Goal: Transaction & Acquisition: Purchase product/service

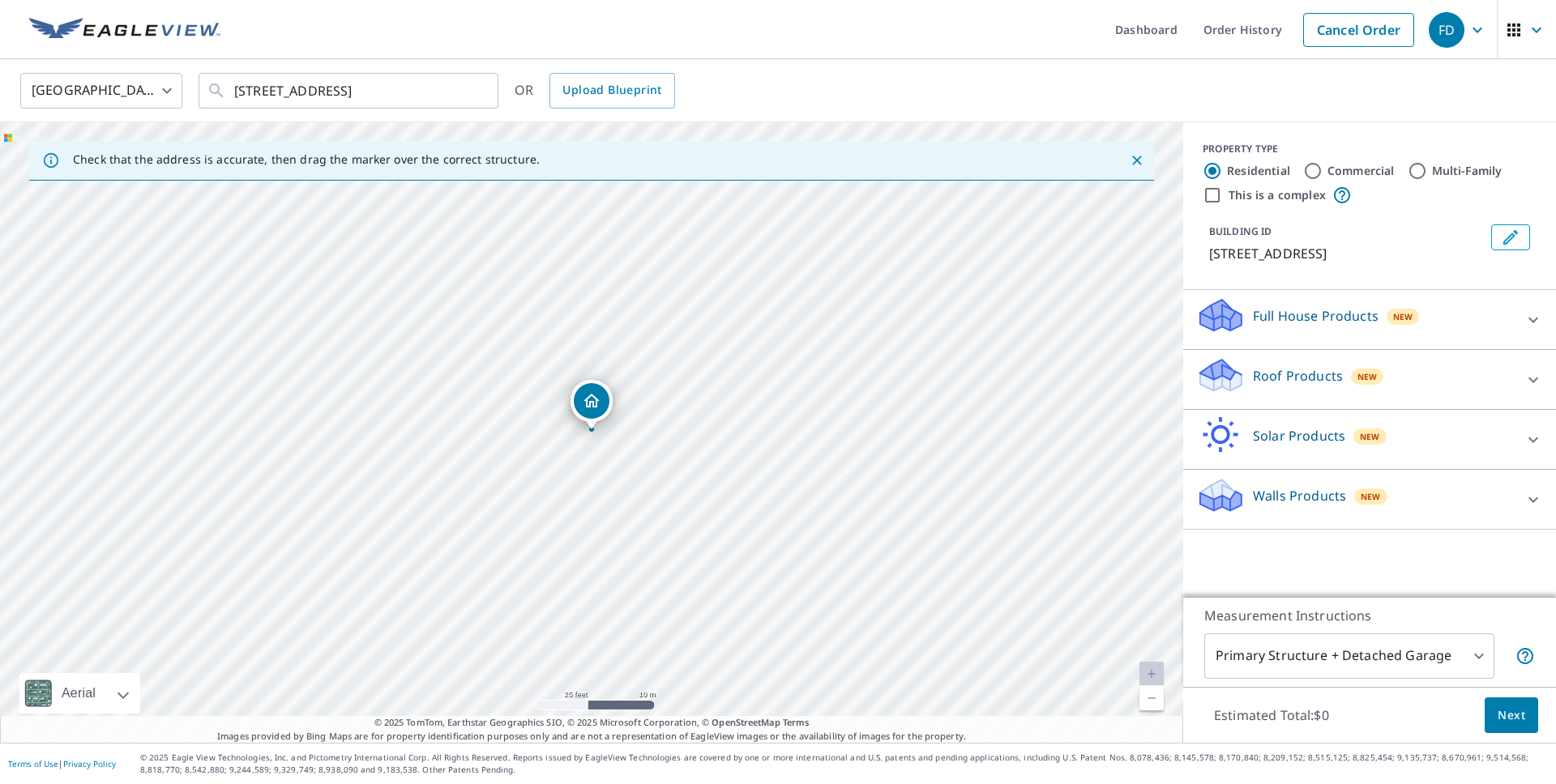
click at [1503, 720] on span "Next" at bounding box center [1511, 715] width 27 height 20
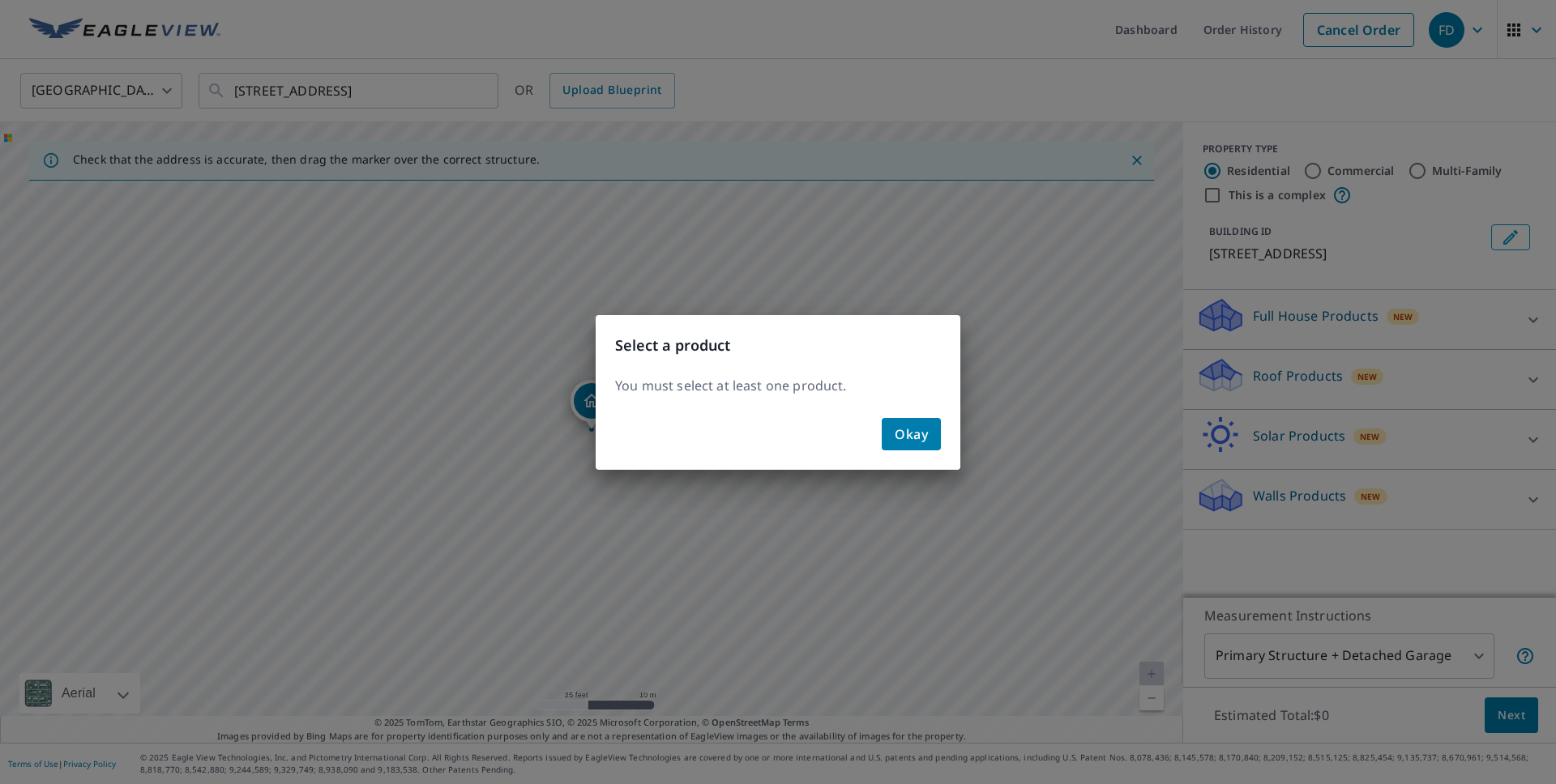
click at [915, 445] on span "Okay" at bounding box center [911, 434] width 34 height 23
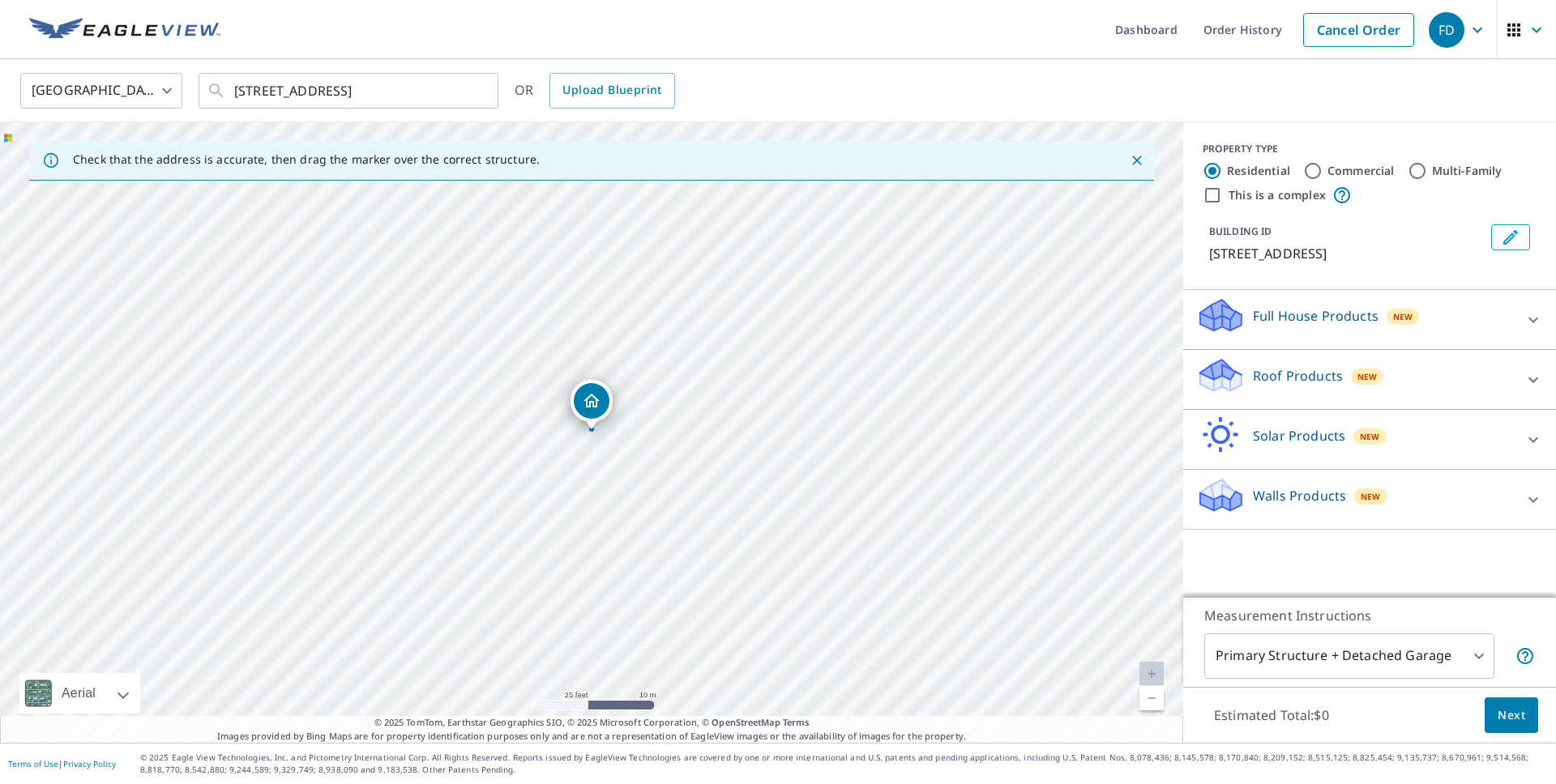
click at [1538, 378] on icon at bounding box center [1532, 379] width 19 height 19
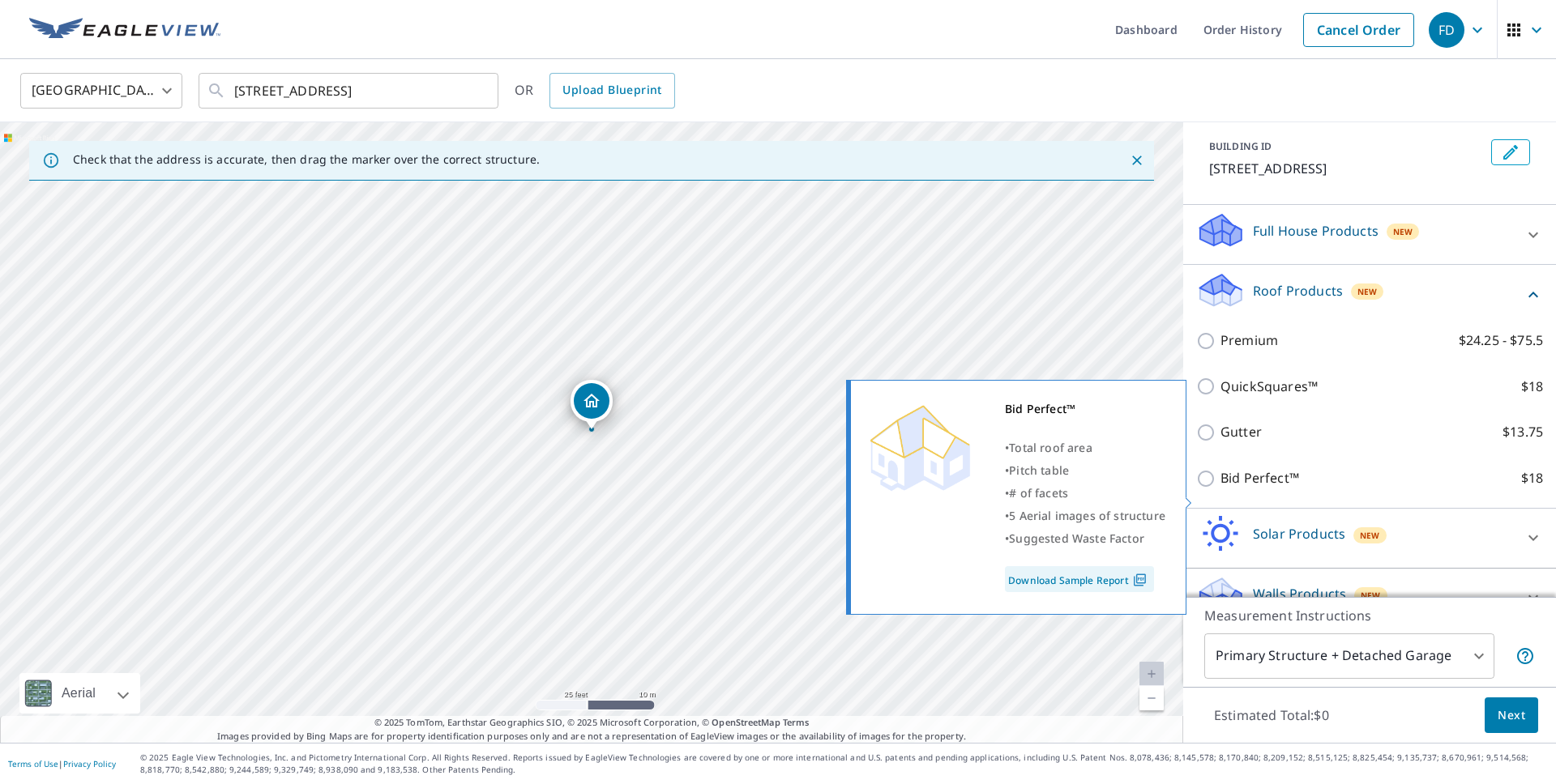
scroll to position [117, 0]
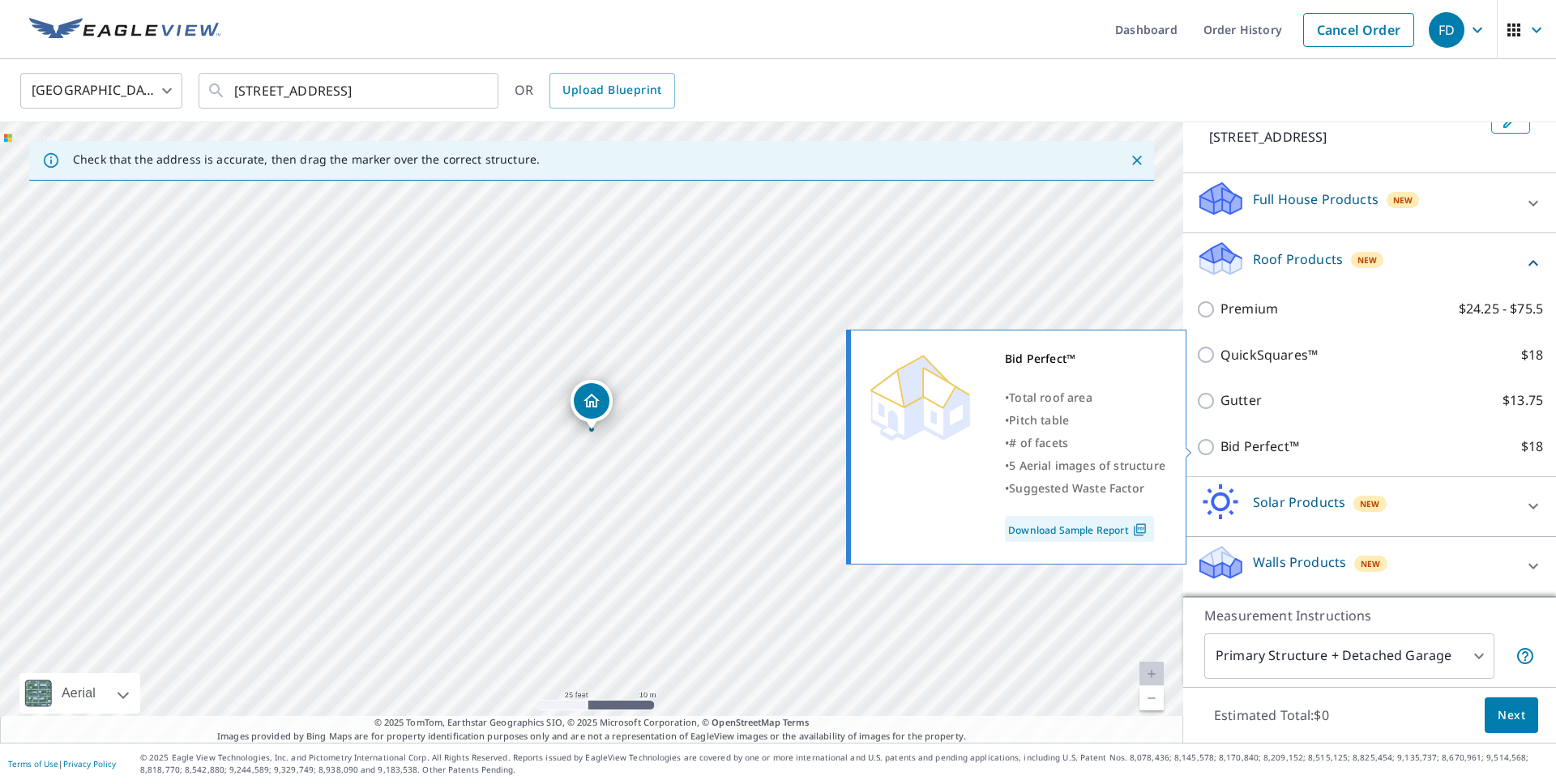
click at [1223, 441] on p "Bid Perfect™" at bounding box center [1259, 446] width 79 height 20
click at [1220, 441] on input "Bid Perfect™ $18" at bounding box center [1207, 446] width 24 height 19
checkbox input "true"
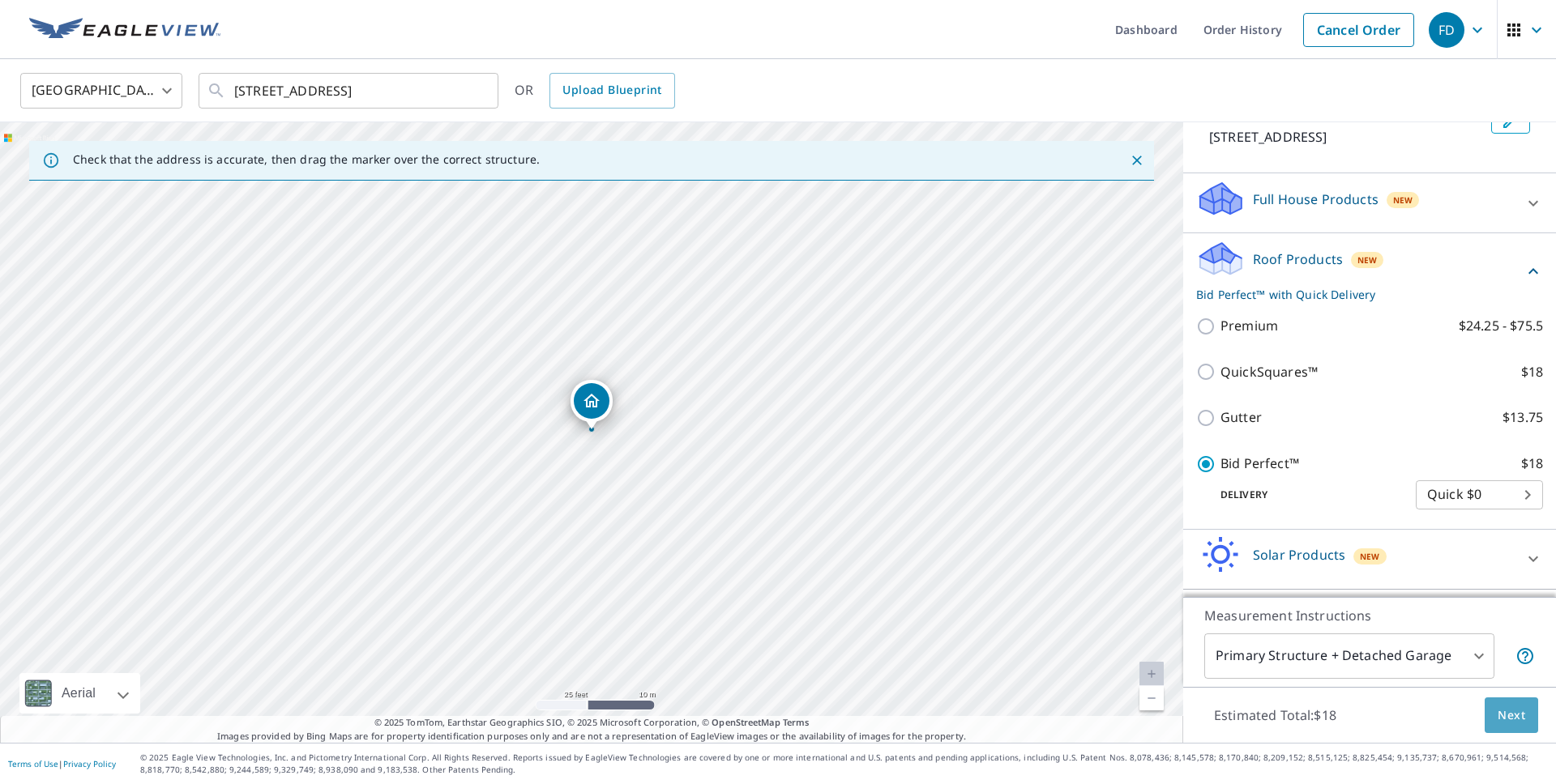
click at [1510, 713] on span "Next" at bounding box center [1511, 715] width 27 height 20
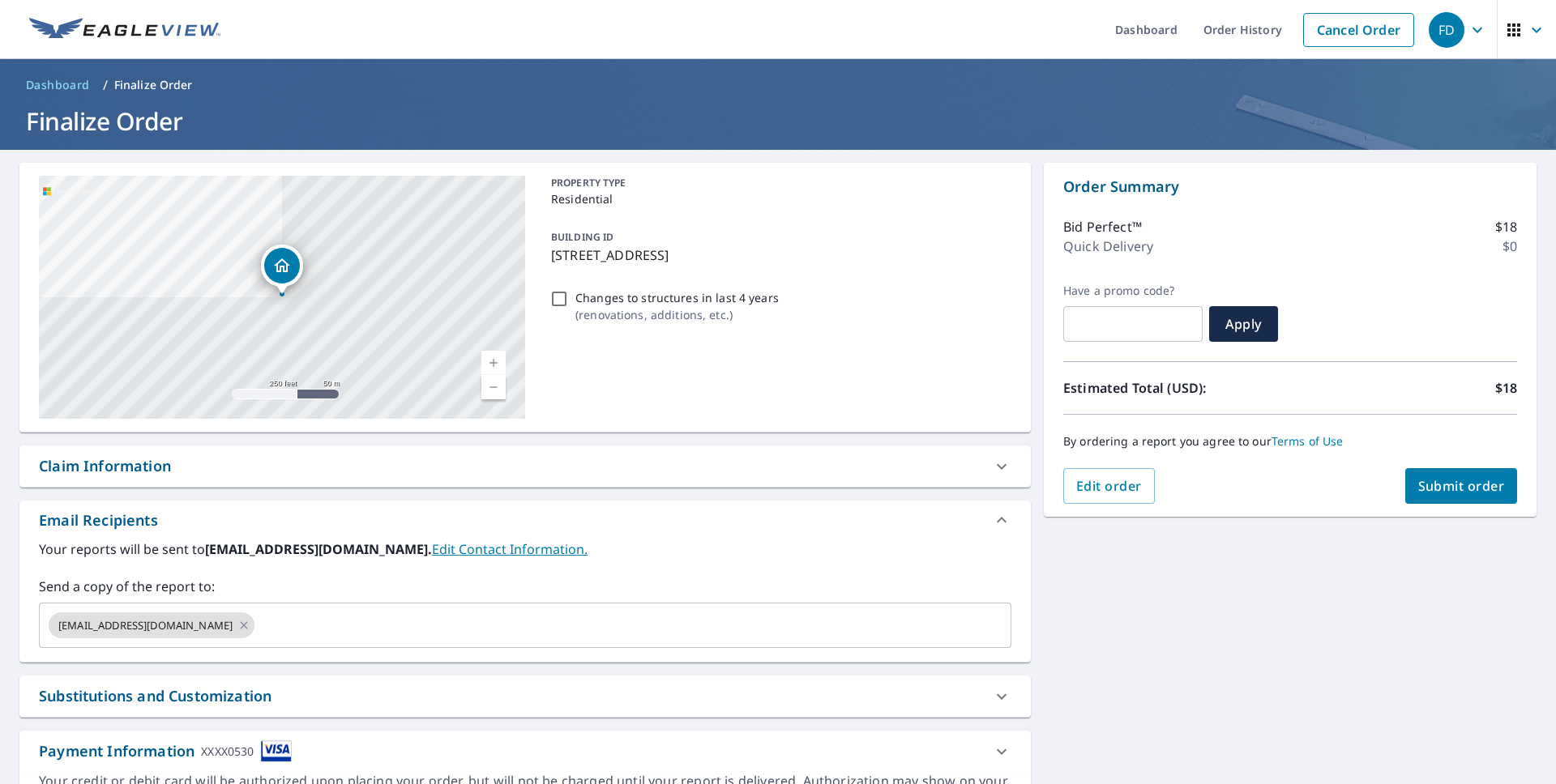
click at [1458, 496] on button "Submit order" at bounding box center [1461, 485] width 112 height 35
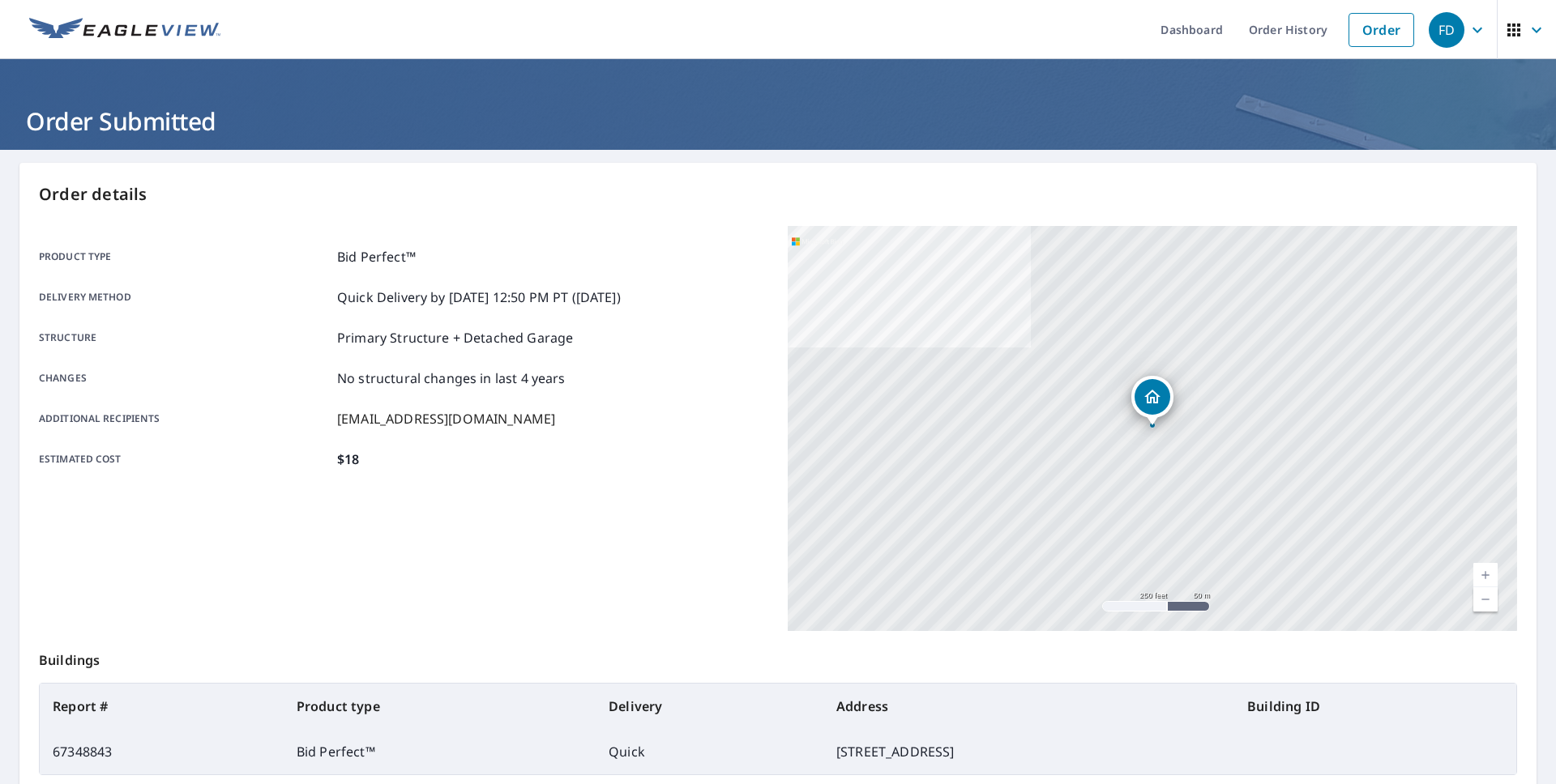
click at [1478, 32] on icon "button" at bounding box center [1476, 29] width 19 height 19
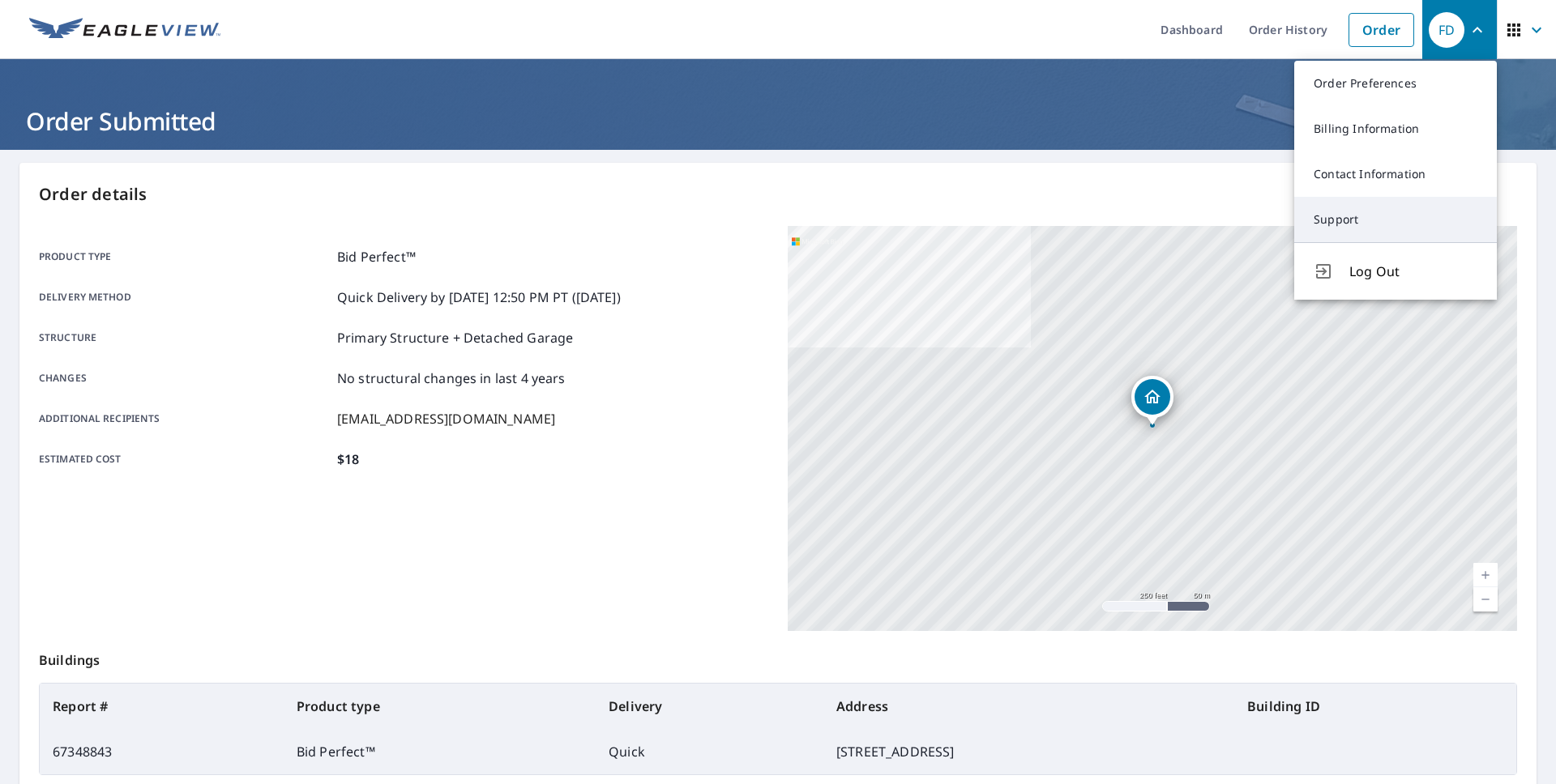
click at [1343, 218] on link "Support" at bounding box center [1396, 219] width 203 height 45
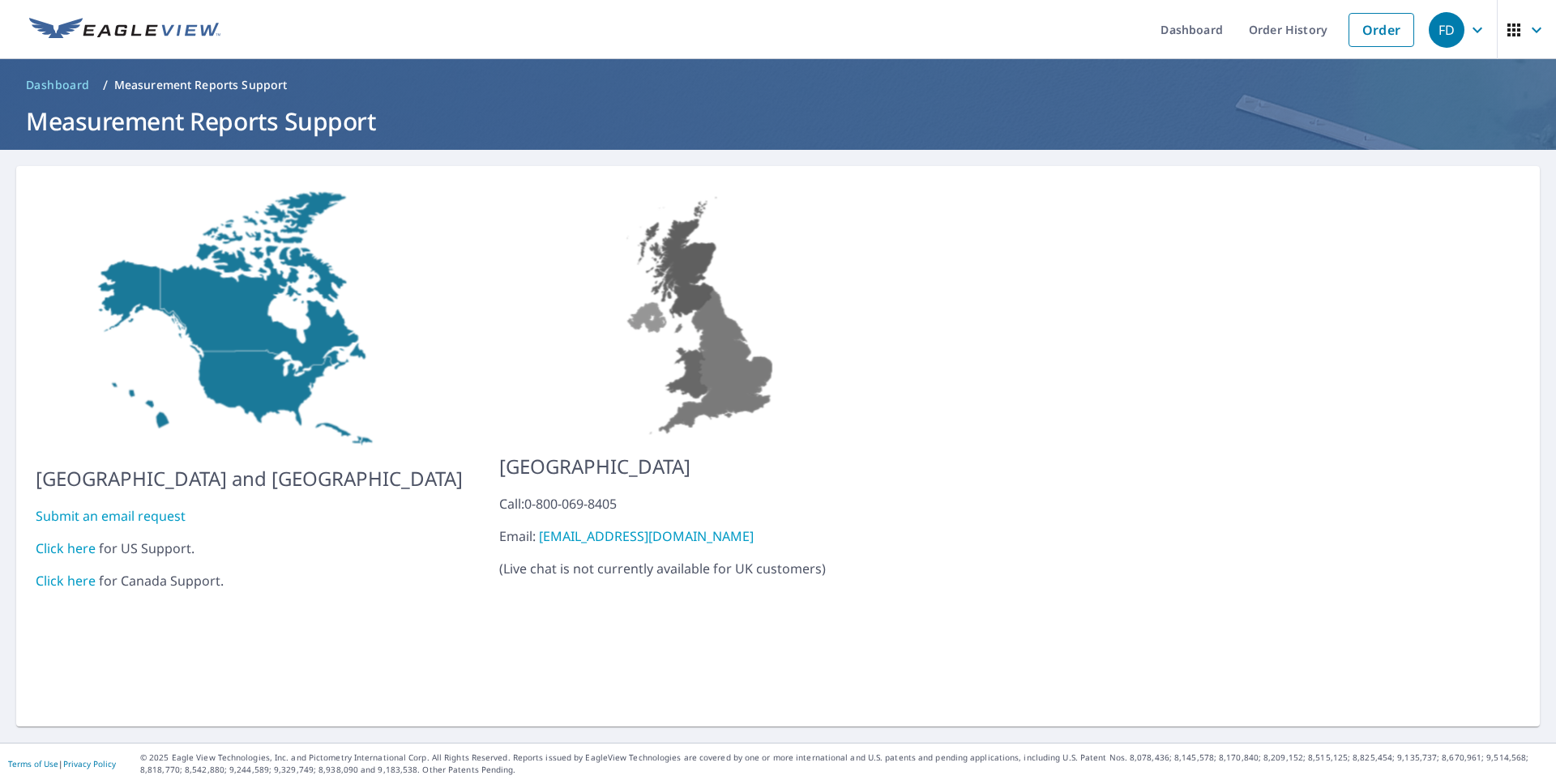
click at [75, 540] on link "Click here" at bounding box center [65, 549] width 60 height 18
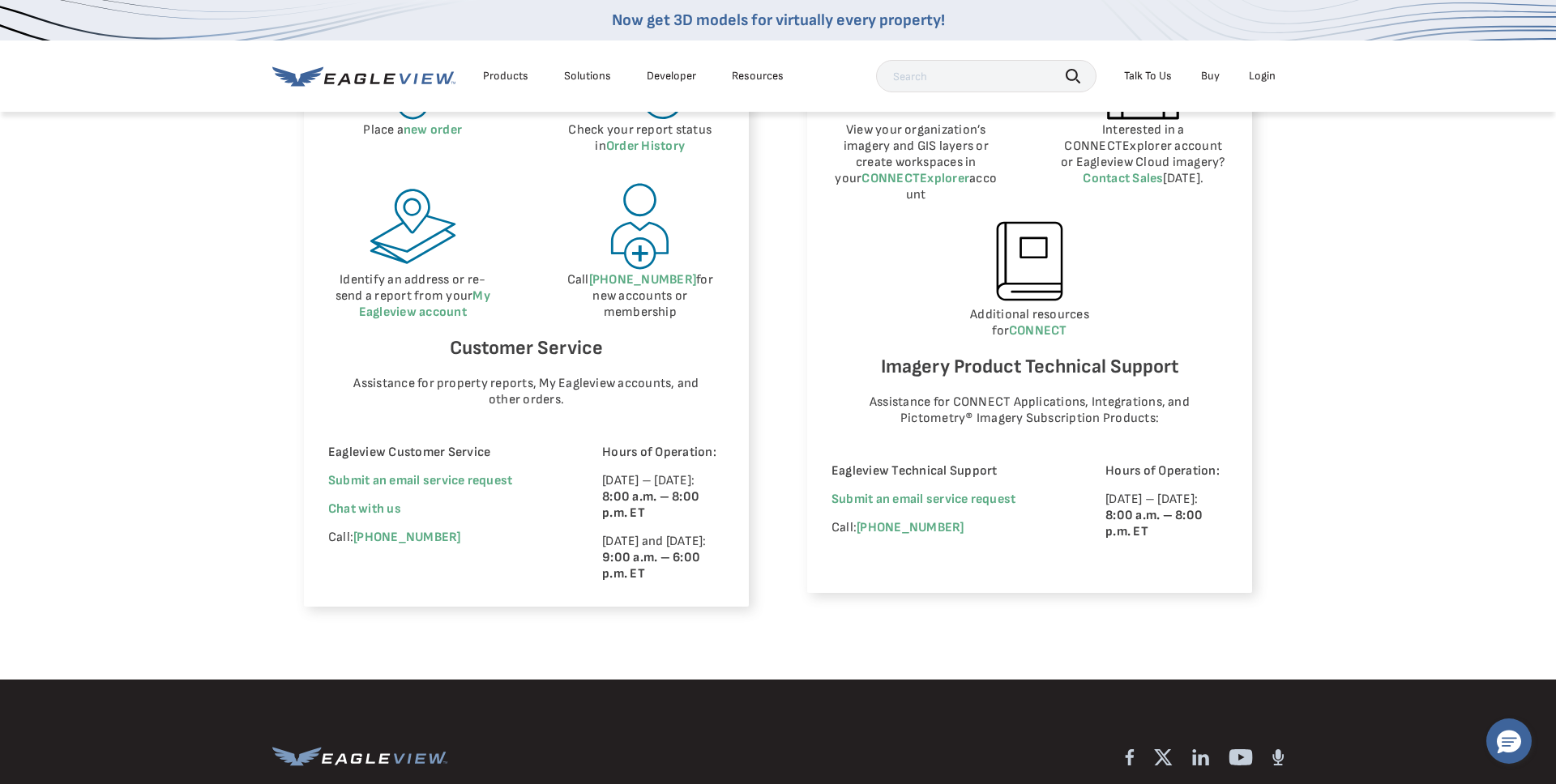
scroll to position [879, 0]
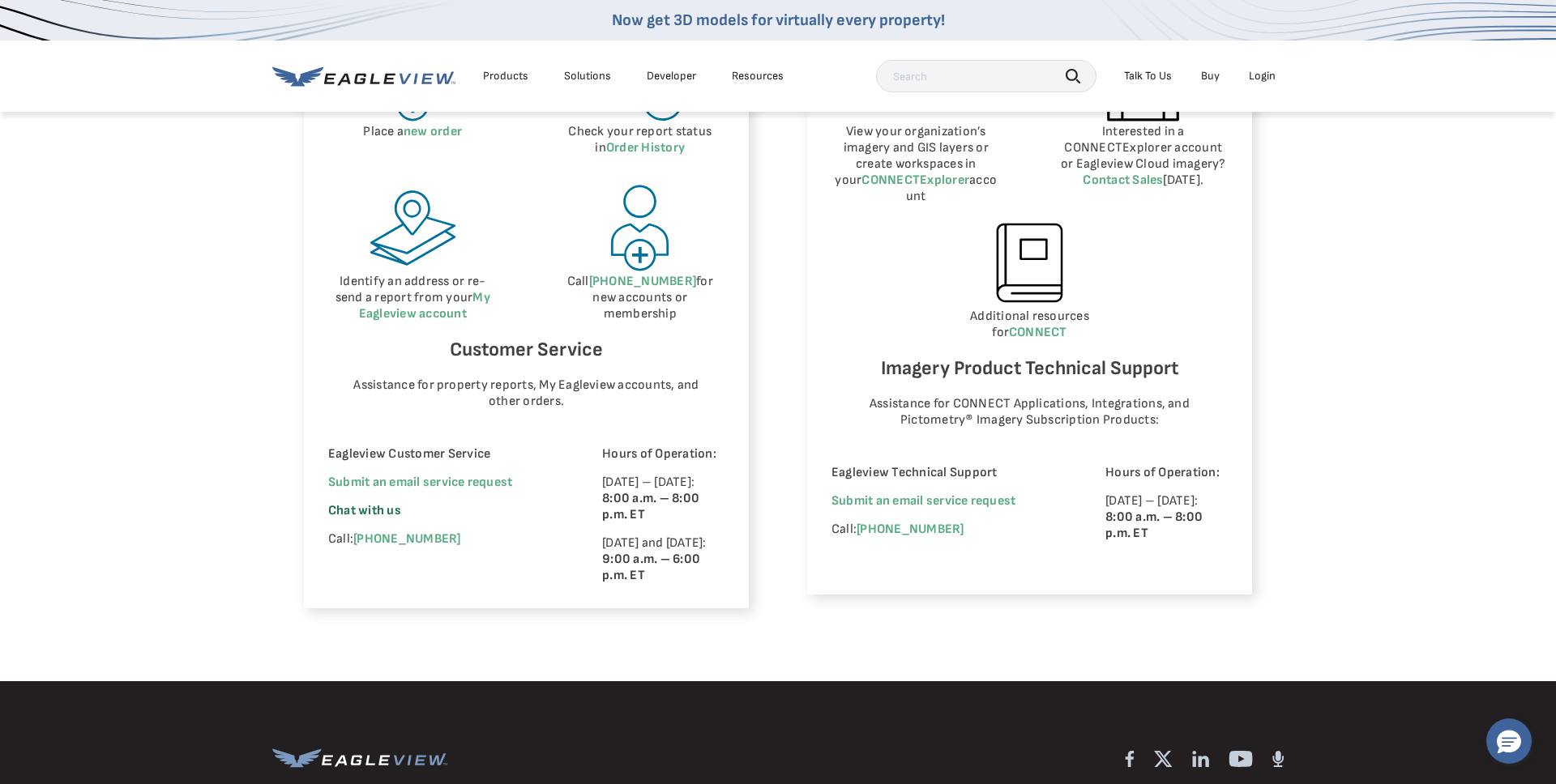
click at [385, 511] on span "Chat with us" at bounding box center [364, 511] width 73 height 15
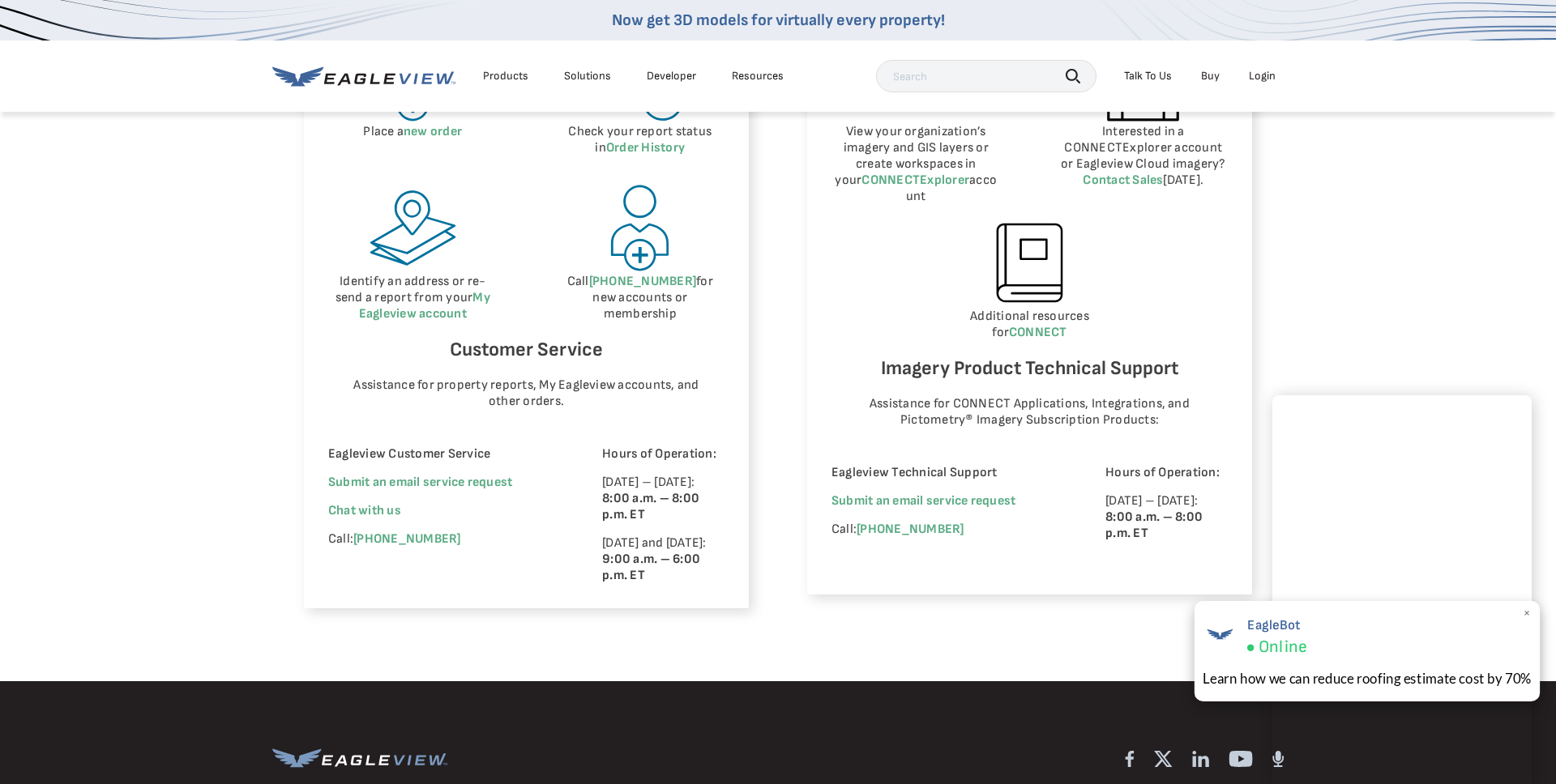
click at [1526, 611] on span "×" at bounding box center [1527, 613] width 9 height 17
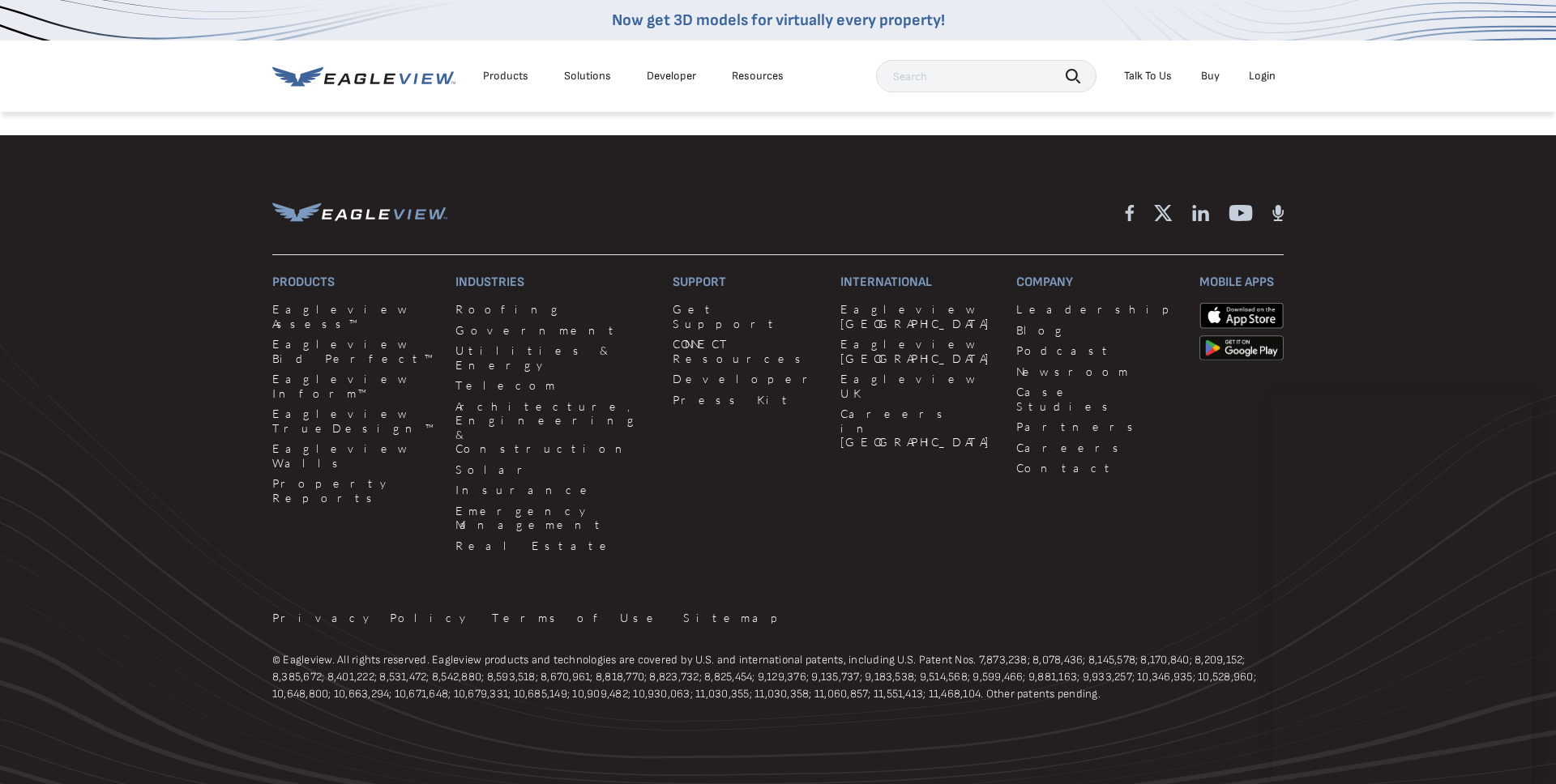
scroll to position [1428, 0]
